Goal: Task Accomplishment & Management: Use online tool/utility

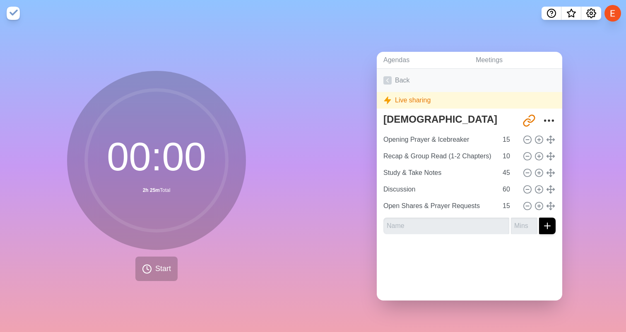
click at [391, 77] on icon at bounding box center [387, 80] width 8 height 8
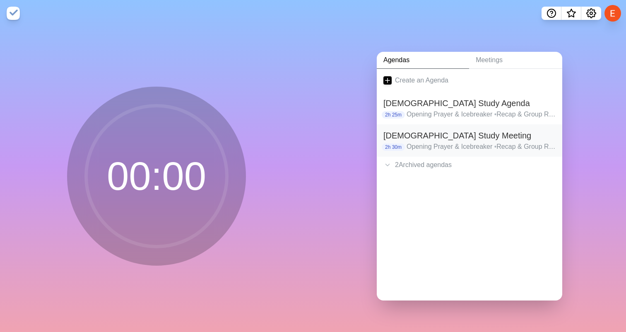
click at [422, 140] on h2 "[DEMOGRAPHIC_DATA] Study Meeting" at bounding box center [469, 135] width 172 height 12
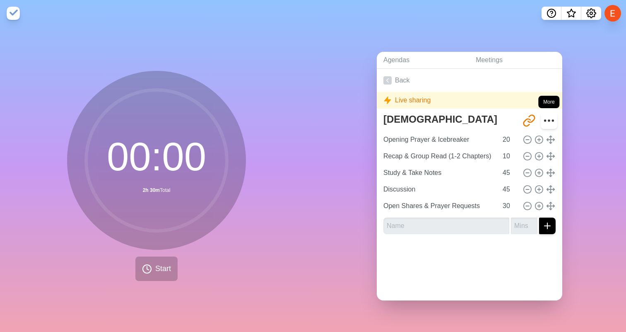
click at [544, 122] on icon "More" at bounding box center [548, 120] width 13 height 13
click at [552, 120] on circle "More" at bounding box center [552, 120] width 1 height 1
click at [389, 77] on icon at bounding box center [387, 80] width 8 height 8
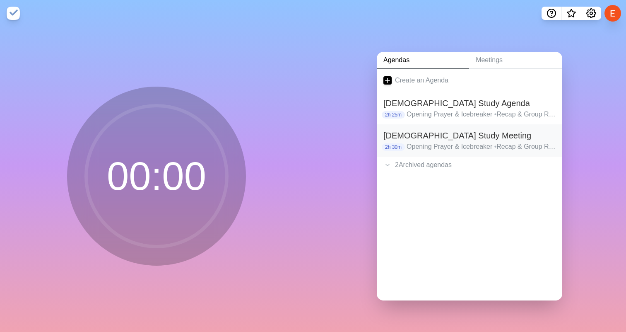
click at [402, 140] on h2 "[DEMOGRAPHIC_DATA] Study Meeting" at bounding box center [469, 135] width 172 height 12
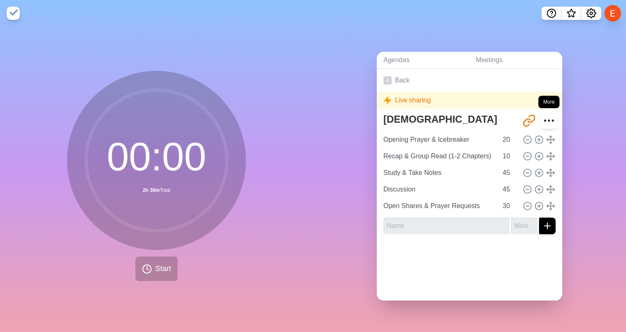
click at [552, 120] on circle "More" at bounding box center [552, 120] width 1 height 1
click at [527, 119] on icon "Share link" at bounding box center [527, 122] width 7 height 7
click at [395, 82] on link "Back" at bounding box center [470, 80] width 186 height 23
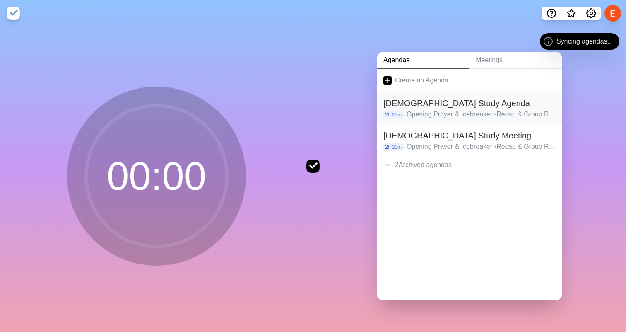
click at [419, 112] on p "Opening Prayer & Icebreaker • Recap & Group Read (1-2 Chapters) • Study & Take …" at bounding box center [481, 114] width 149 height 10
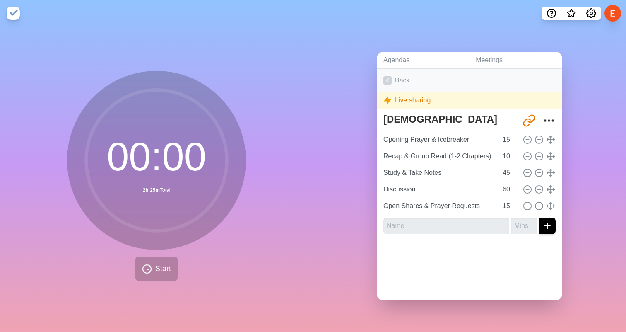
click at [388, 78] on icon at bounding box center [387, 80] width 8 height 8
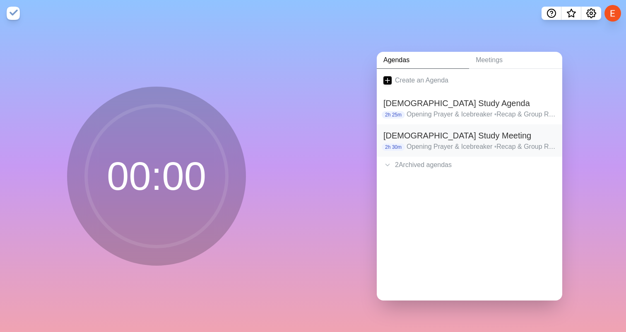
click at [489, 147] on p "Opening Prayer & Icebreaker • Recap & Group Read (1-2 Chapters) • Study & Take …" at bounding box center [481, 147] width 149 height 10
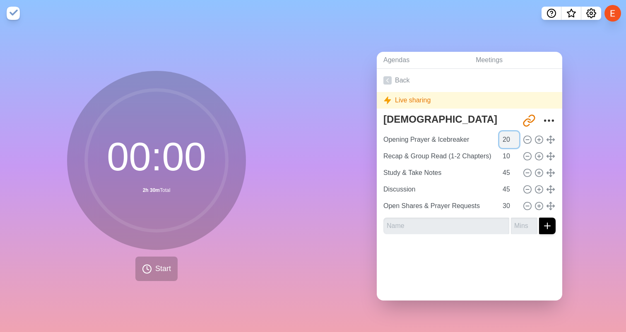
type input "19"
click at [516, 141] on input "19" at bounding box center [509, 139] width 20 height 17
click at [536, 138] on circle at bounding box center [538, 138] width 7 height 7
click at [527, 138] on icon at bounding box center [527, 139] width 9 height 9
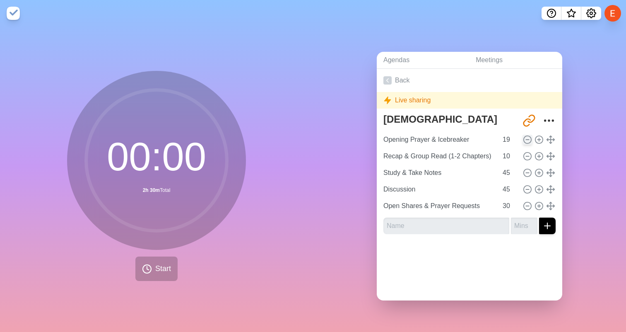
click at [527, 138] on icon at bounding box center [527, 139] width 9 height 9
click at [527, 150] on div "Recap & Group Read (1-2 Chapters) 10" at bounding box center [469, 156] width 179 height 17
click at [527, 155] on icon at bounding box center [527, 156] width 9 height 9
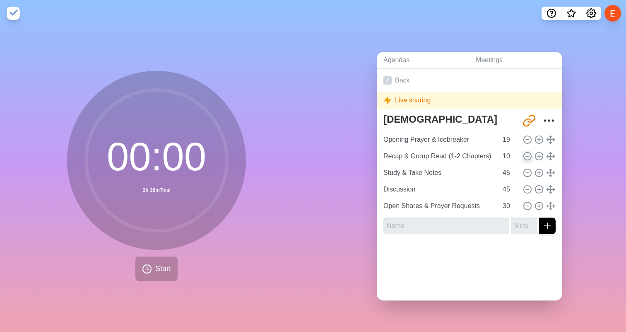
click at [527, 155] on icon at bounding box center [527, 156] width 9 height 9
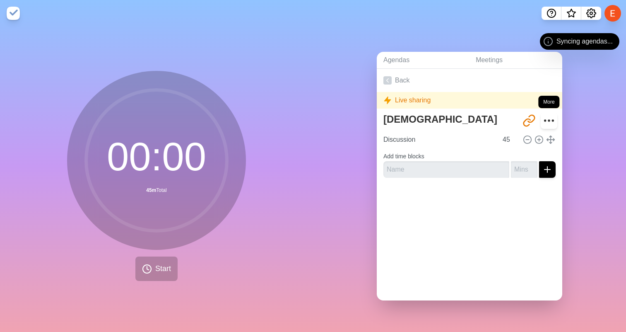
click at [548, 118] on icon "More" at bounding box center [548, 120] width 13 height 13
click at [547, 119] on icon "More" at bounding box center [548, 120] width 13 height 13
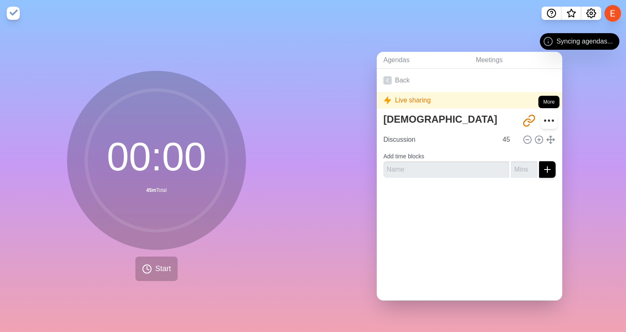
click at [547, 119] on icon "More" at bounding box center [548, 120] width 13 height 13
click at [526, 142] on circle at bounding box center [527, 138] width 7 height 7
click at [528, 140] on icon at bounding box center [527, 139] width 9 height 9
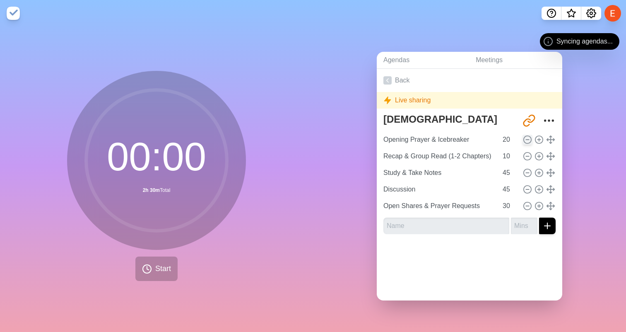
click at [526, 140] on icon at bounding box center [527, 139] width 9 height 9
click at [526, 148] on div "Recap & Group Read (1-2 Chapters) 10" at bounding box center [469, 156] width 179 height 17
click at [526, 158] on icon at bounding box center [527, 156] width 9 height 9
click at [526, 178] on div "Study & Take Notes 45" at bounding box center [469, 172] width 179 height 17
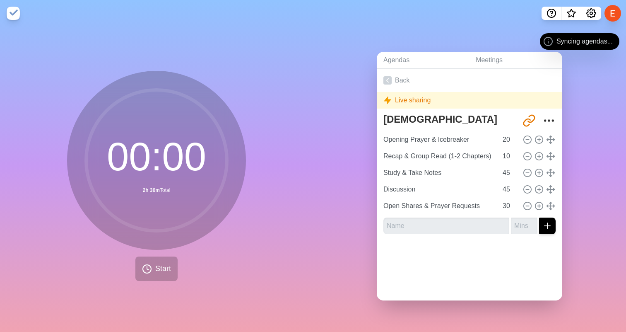
click at [526, 194] on div "Discussion 45" at bounding box center [469, 189] width 179 height 17
click at [550, 123] on icon "More" at bounding box center [548, 120] width 13 height 13
click at [549, 123] on icon "More" at bounding box center [548, 120] width 13 height 13
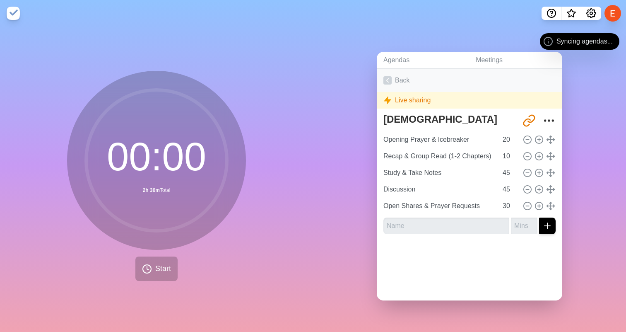
click at [407, 84] on link "Back" at bounding box center [470, 80] width 186 height 23
click at [396, 84] on link "Back" at bounding box center [470, 80] width 186 height 23
click at [385, 83] on icon at bounding box center [387, 80] width 8 height 8
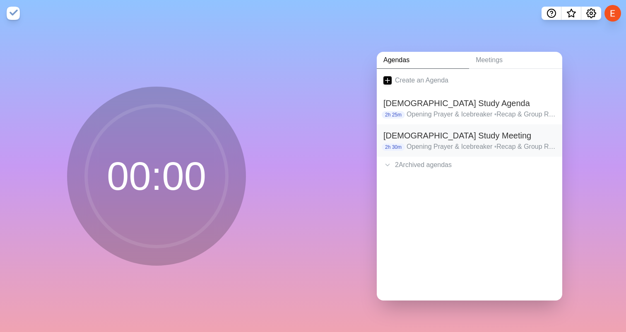
click at [459, 140] on h2 "[DEMOGRAPHIC_DATA] Study Meeting" at bounding box center [469, 135] width 172 height 12
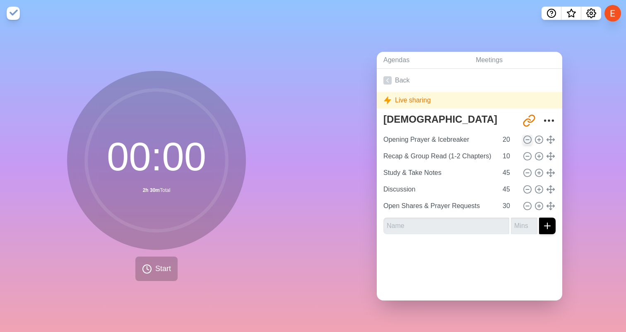
click at [527, 141] on icon at bounding box center [527, 139] width 9 height 9
click at [390, 80] on icon at bounding box center [387, 80] width 8 height 8
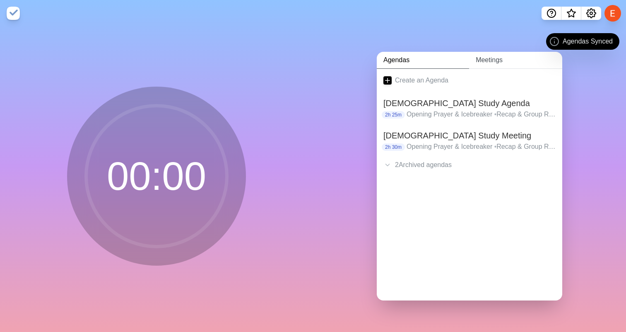
click at [511, 62] on link "Meetings" at bounding box center [515, 60] width 93 height 17
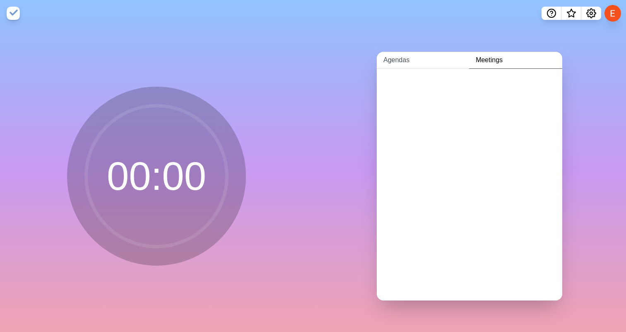
click at [439, 59] on link "Agendas" at bounding box center [423, 60] width 92 height 17
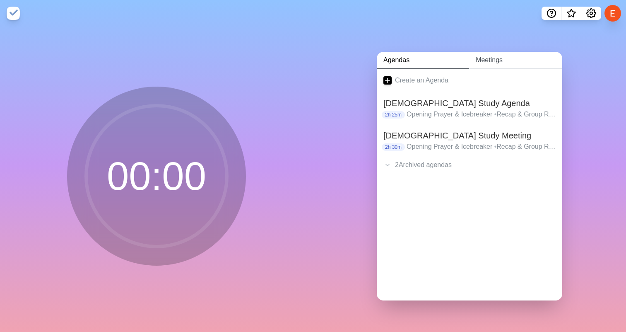
click at [506, 62] on link "Meetings" at bounding box center [515, 60] width 93 height 17
